Goal: Navigation & Orientation: Find specific page/section

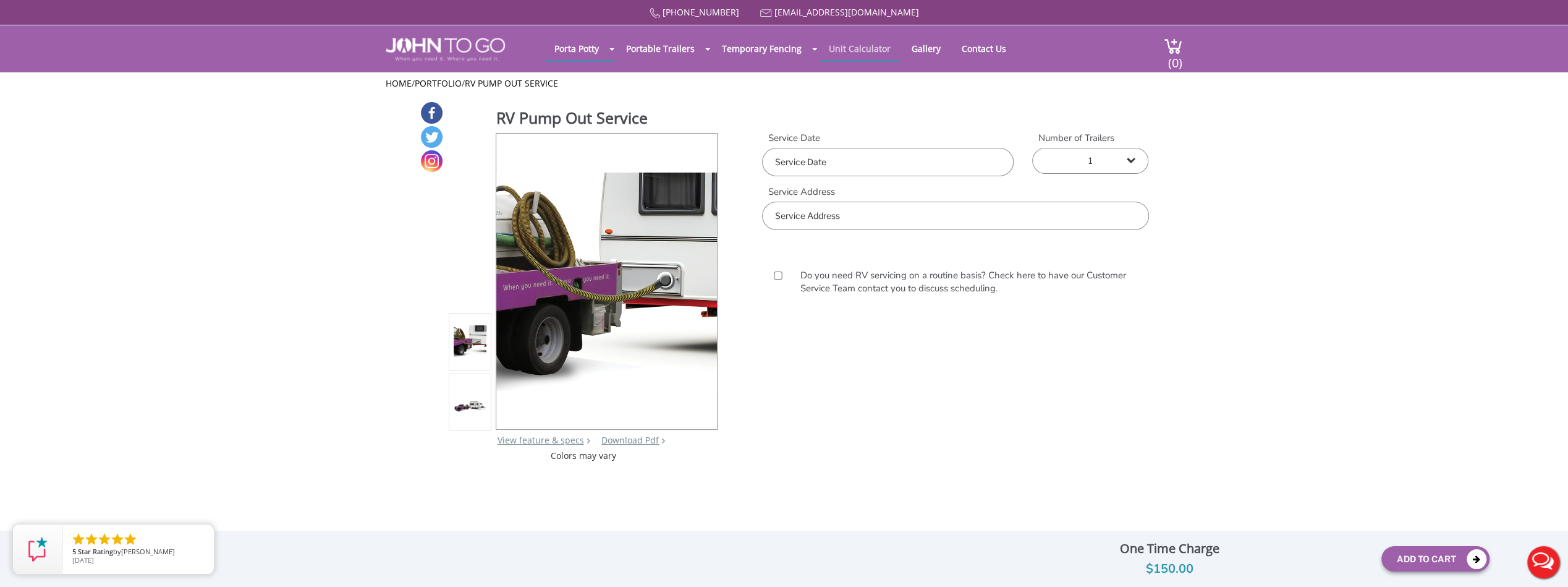
click at [852, 47] on link "Unit Calculator" at bounding box center [859, 48] width 80 height 24
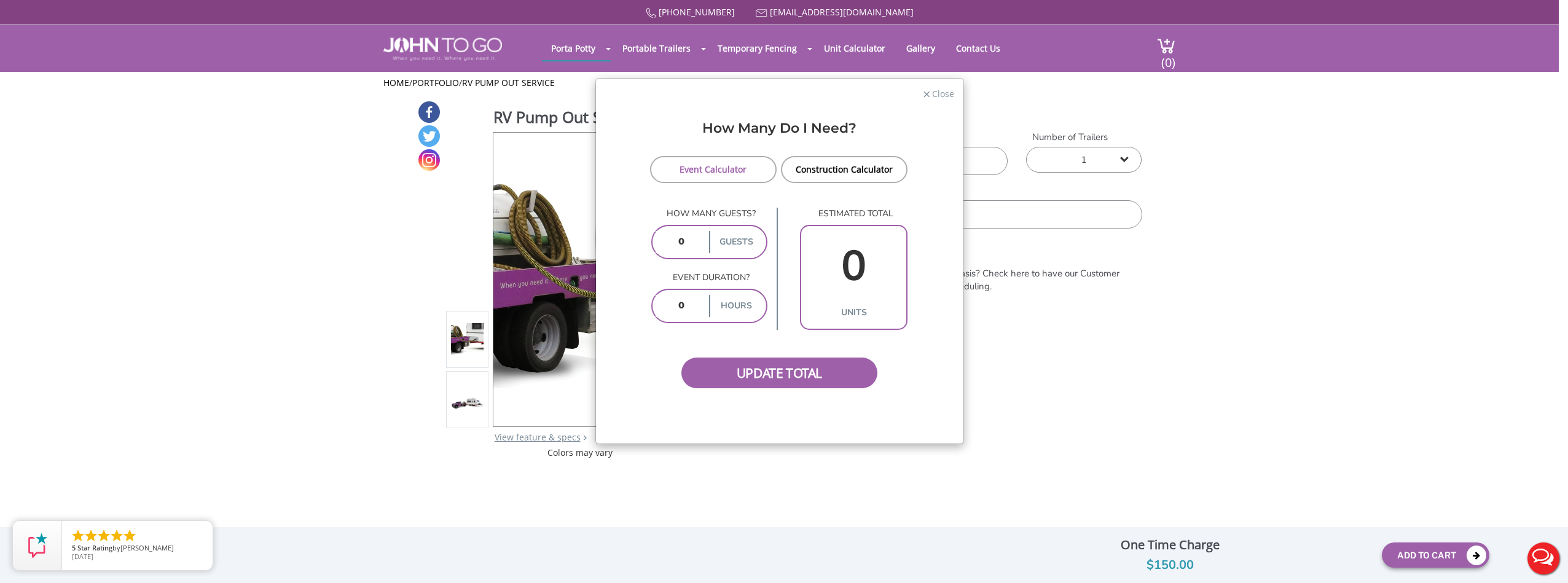
click at [688, 306] on input "number" at bounding box center [681, 306] width 51 height 22
click at [730, 306] on label "hours" at bounding box center [736, 306] width 54 height 22
click at [829, 164] on link "Construction Calculator" at bounding box center [844, 170] width 127 height 27
click at [693, 274] on input "number" at bounding box center [681, 273] width 51 height 22
type input "3"
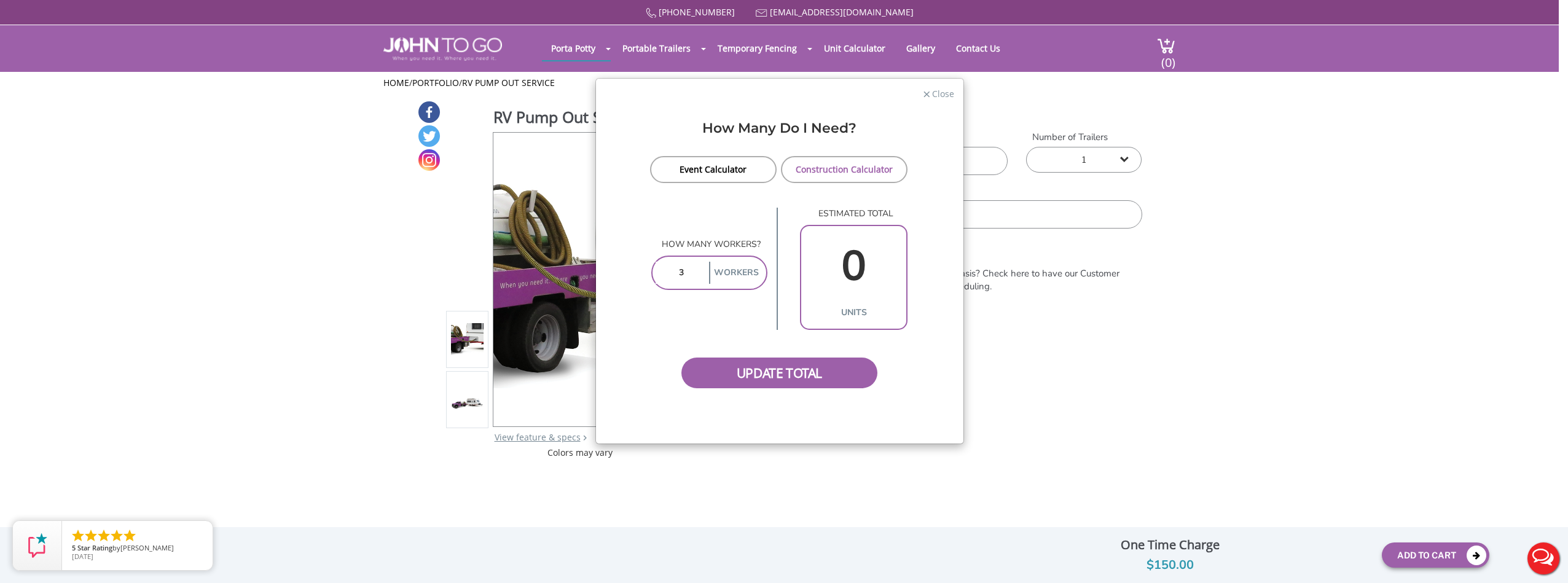
type input "1"
type input "3"
click at [935, 92] on span "Close" at bounding box center [942, 92] width 23 height 12
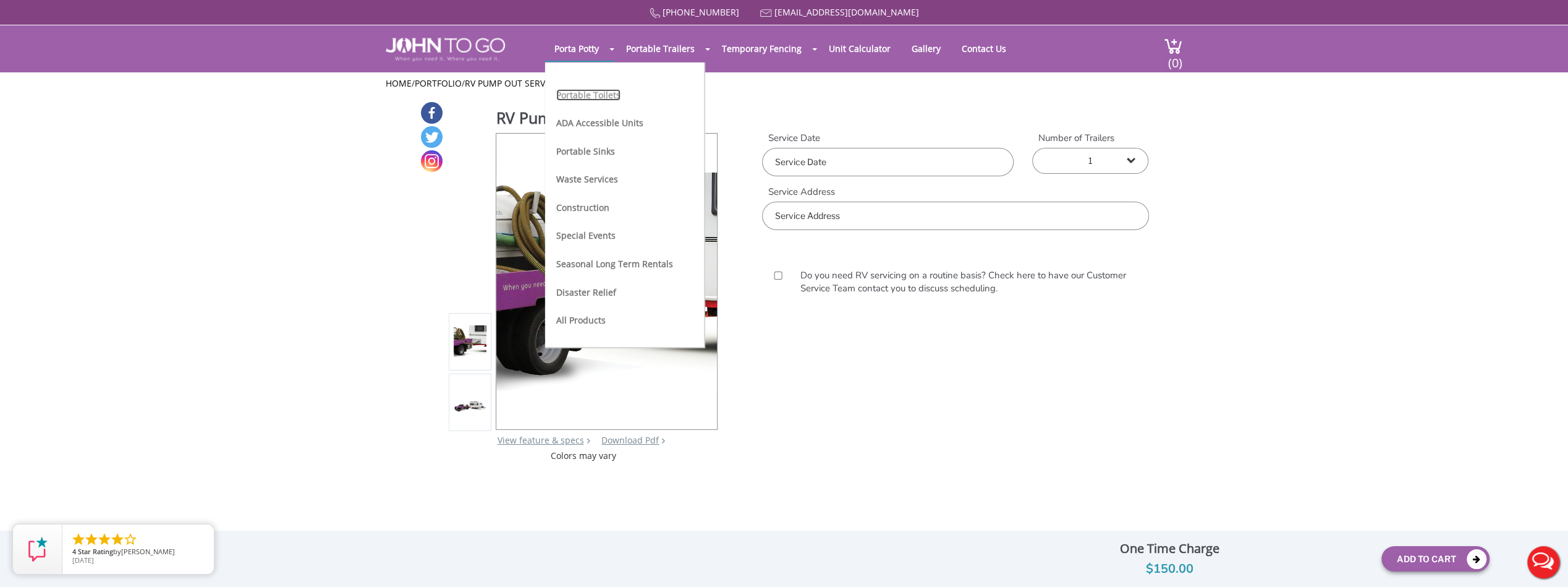
click at [582, 93] on link "Portable Toilets" at bounding box center [588, 95] width 65 height 12
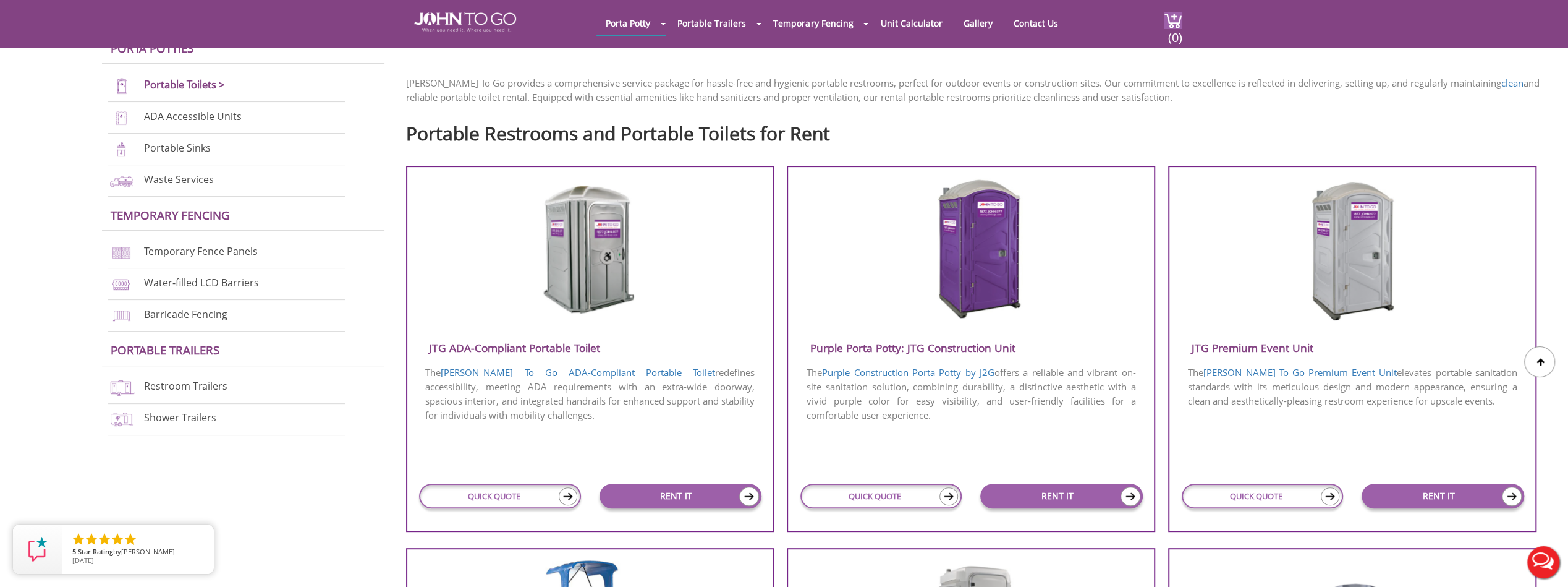
scroll to position [371, 0]
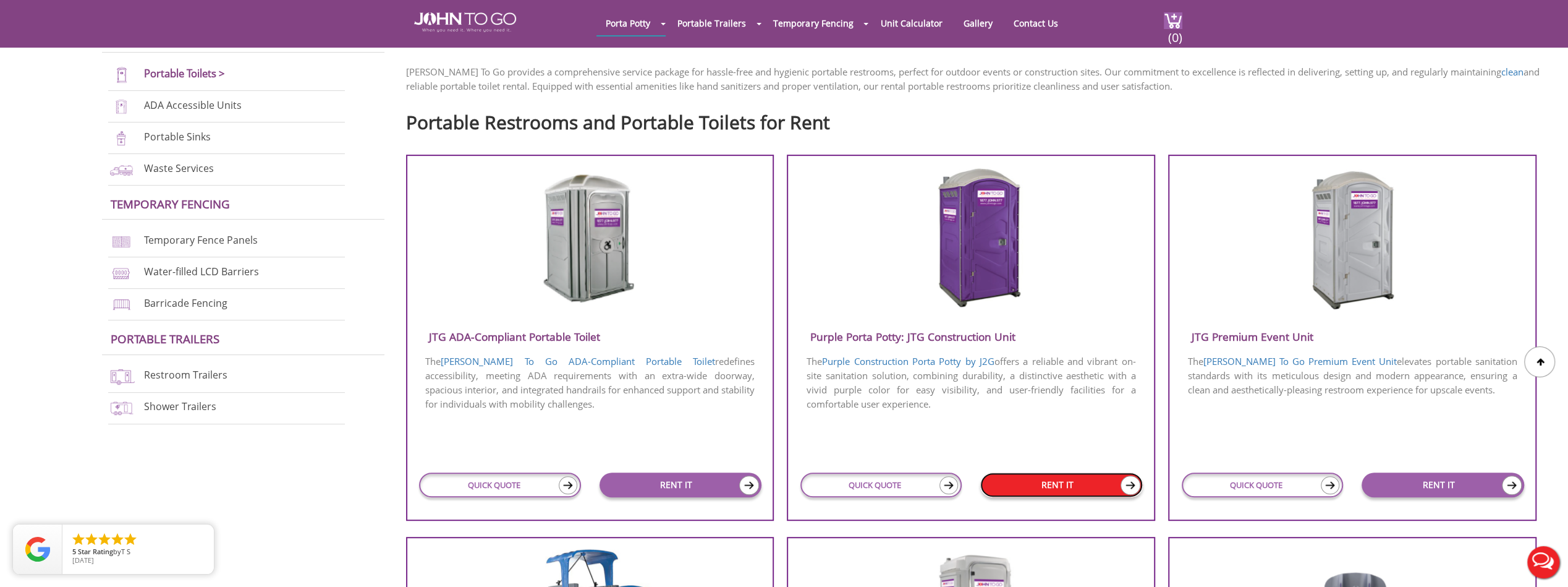
click at [1127, 483] on img at bounding box center [1129, 485] width 20 height 19
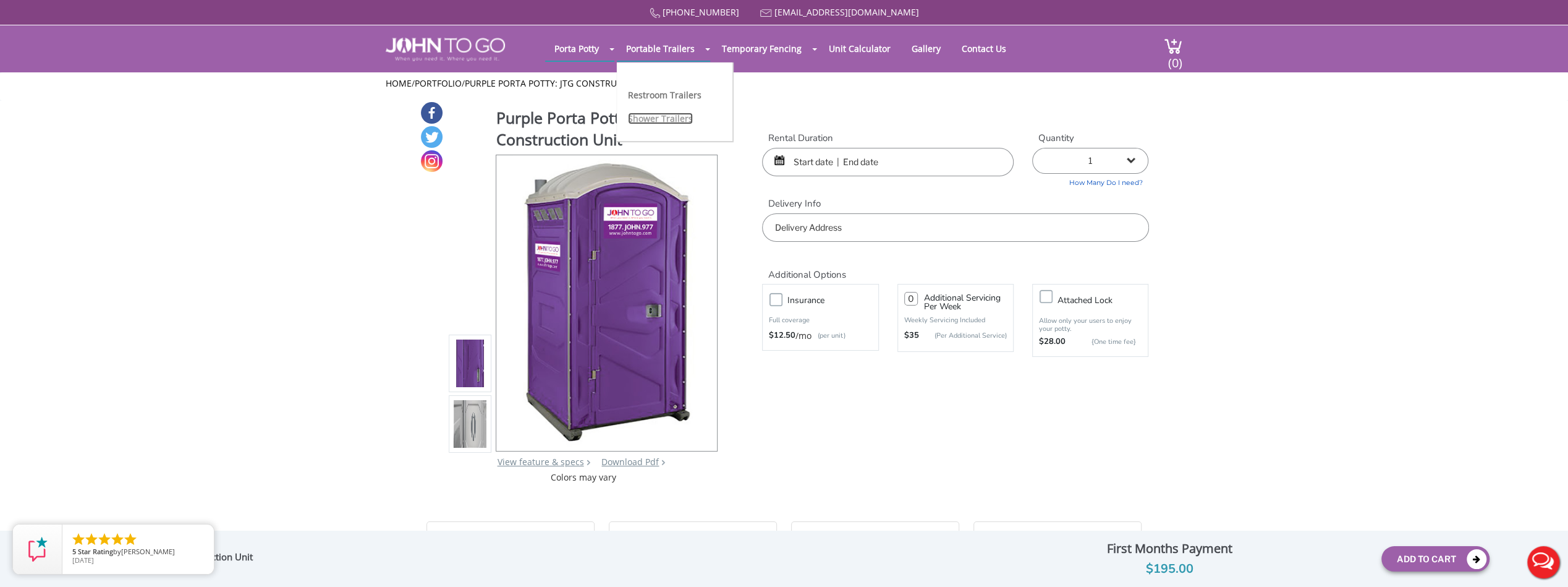
click at [645, 120] on link "Shower Trailers" at bounding box center [660, 119] width 65 height 12
